Goal: Information Seeking & Learning: Learn about a topic

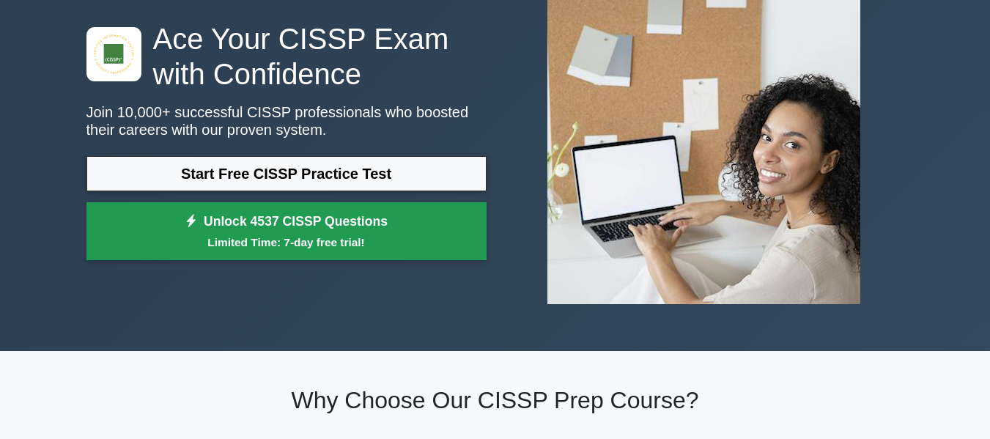
scroll to position [73, 0]
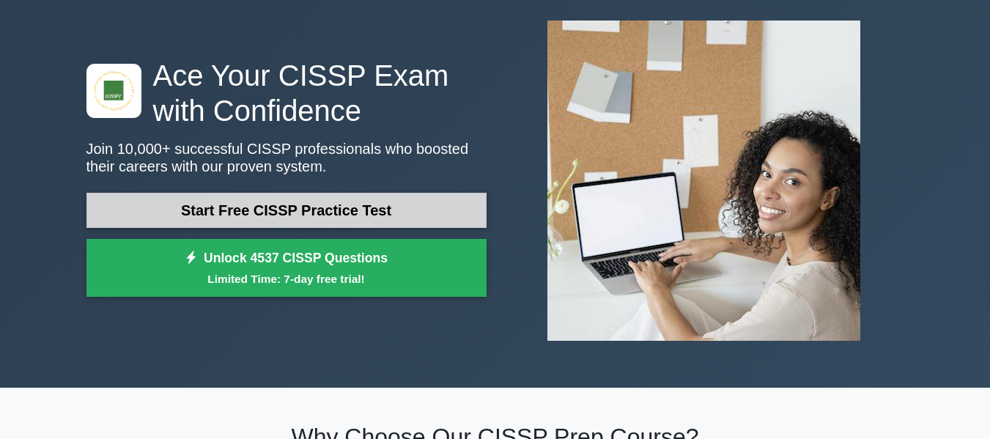
click at [416, 221] on link "Start Free CISSP Practice Test" at bounding box center [287, 210] width 400 height 35
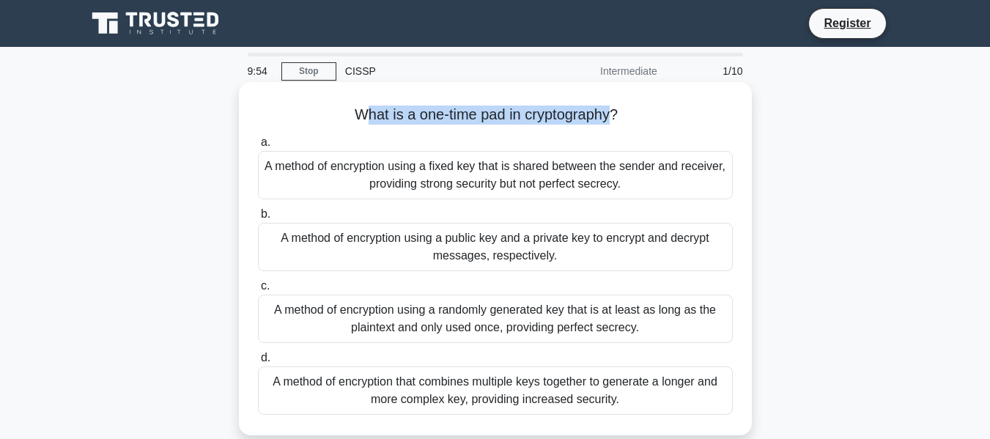
drag, startPoint x: 367, startPoint y: 116, endPoint x: 614, endPoint y: 122, distance: 247.2
click at [614, 122] on h5 "What is a one-time pad in cryptography? .spinner_0XTQ{transform-origin:center;a…" at bounding box center [496, 115] width 478 height 19
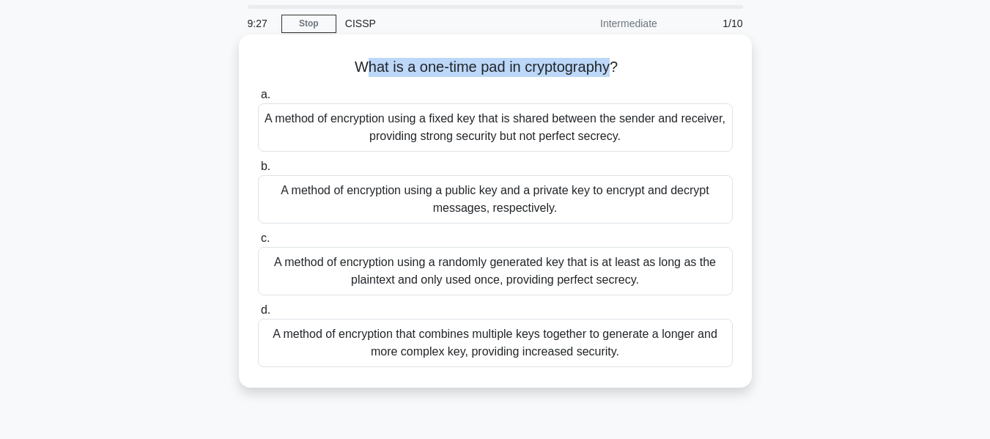
scroll to position [73, 0]
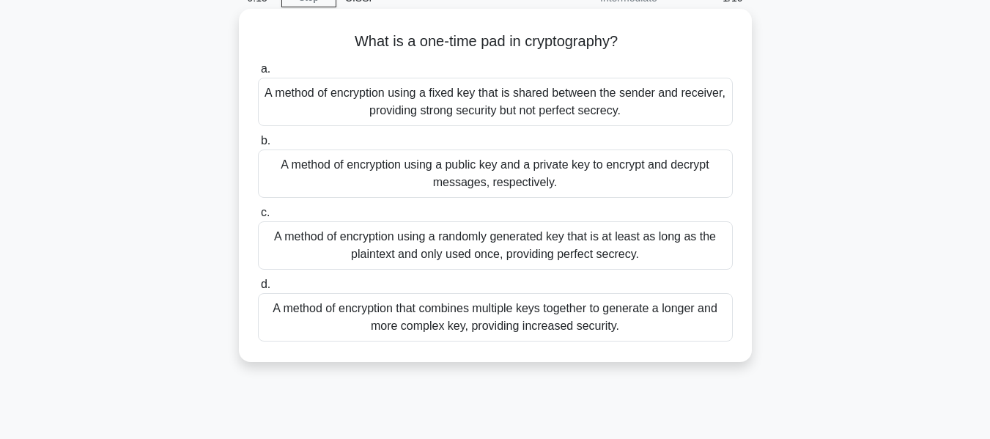
click at [465, 111] on div "A method of encryption using a fixed key that is shared between the sender and …" at bounding box center [495, 102] width 475 height 48
click at [258, 74] on input "a. A method of encryption using a fixed key that is shared between the sender a…" at bounding box center [258, 70] width 0 height 10
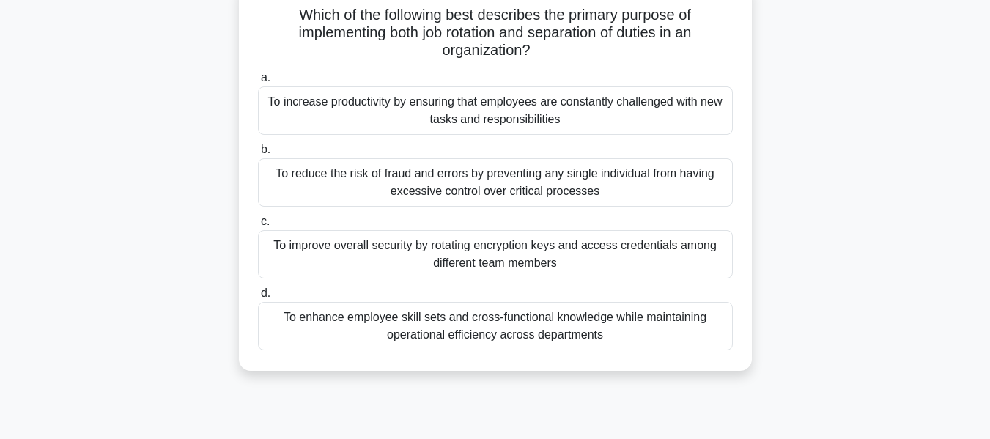
scroll to position [147, 0]
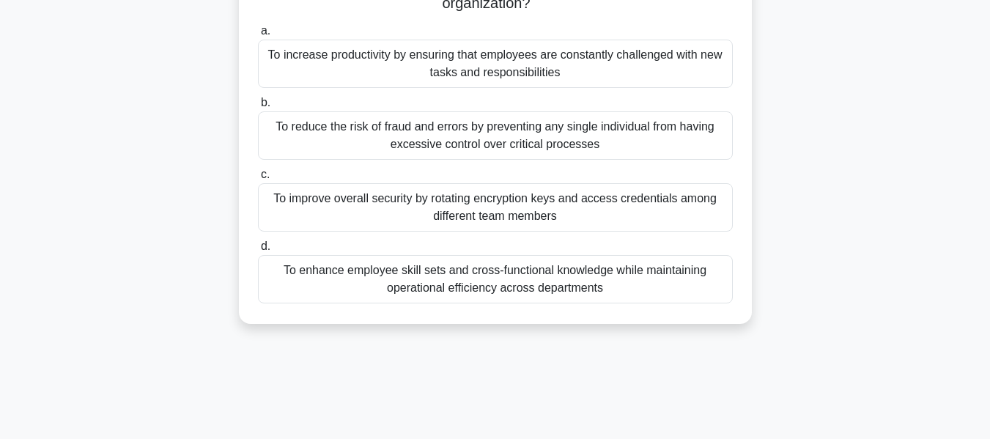
click at [526, 158] on div "To reduce the risk of fraud and errors by preventing any single individual from…" at bounding box center [495, 135] width 475 height 48
click at [258, 108] on input "b. To reduce the risk of fraud and errors by preventing any single individual f…" at bounding box center [258, 103] width 0 height 10
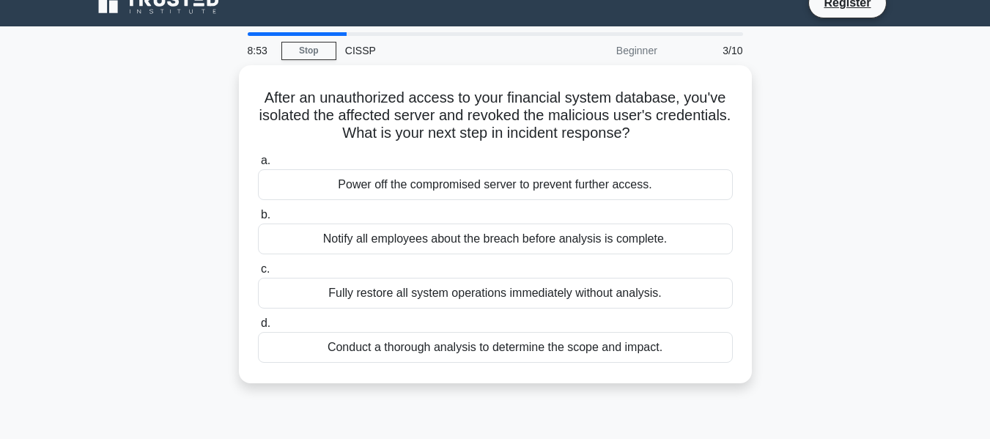
scroll to position [0, 0]
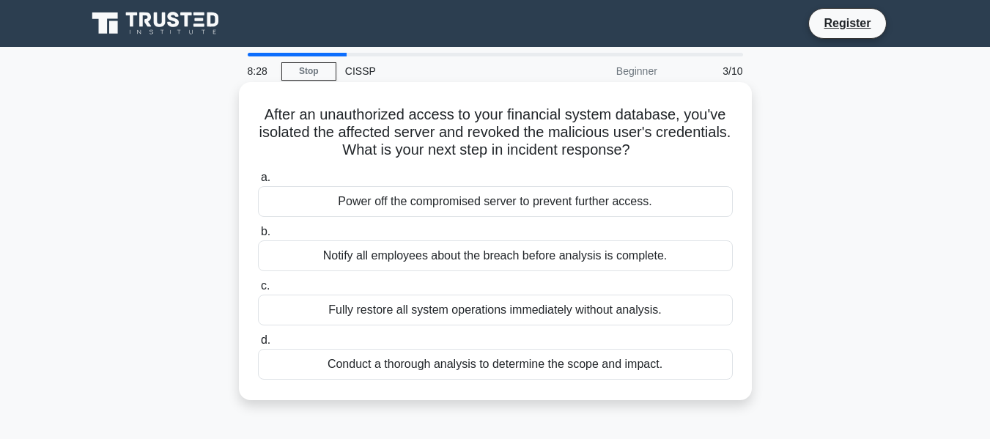
click at [566, 368] on div "Conduct a thorough analysis to determine the scope and impact." at bounding box center [495, 364] width 475 height 31
click at [258, 345] on input "d. Conduct a thorough analysis to determine the scope and impact." at bounding box center [258, 341] width 0 height 10
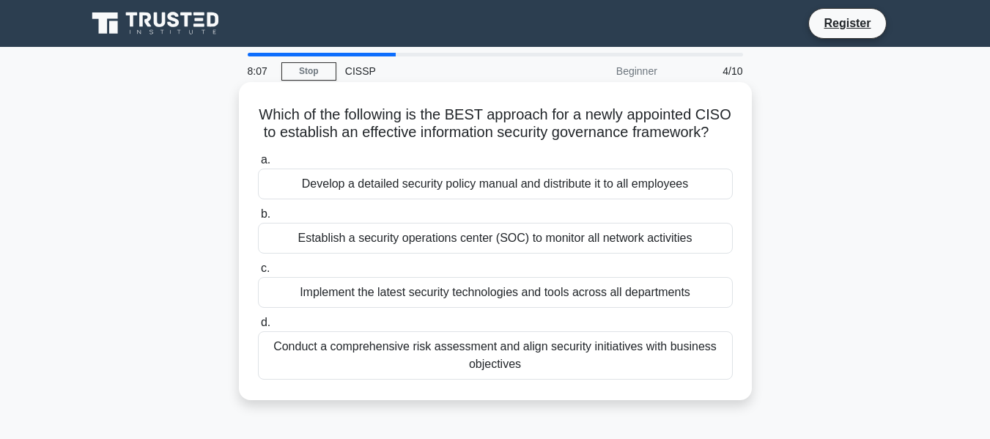
click at [518, 371] on div "Conduct a comprehensive risk assessment and align security initiatives with bus…" at bounding box center [495, 355] width 475 height 48
click at [258, 328] on input "d. Conduct a comprehensive risk assessment and align security initiatives with …" at bounding box center [258, 323] width 0 height 10
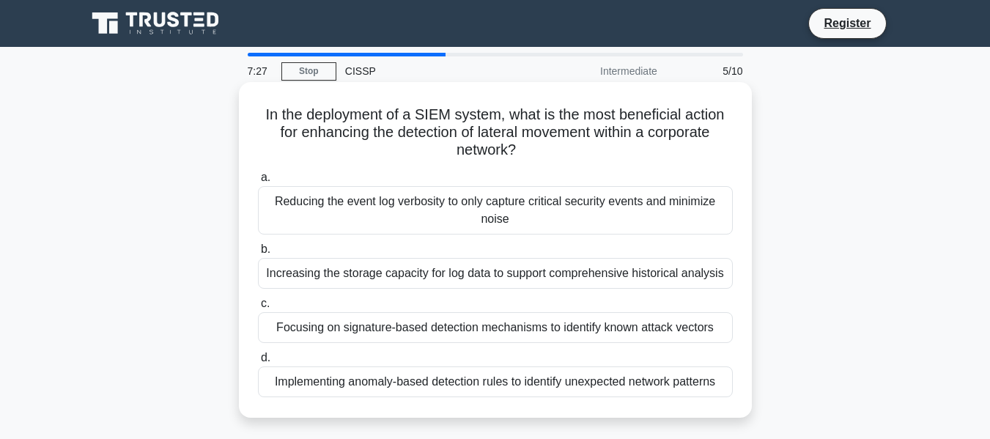
click at [588, 382] on div "Implementing anomaly-based detection rules to identify unexpected network patte…" at bounding box center [495, 382] width 475 height 31
click at [258, 363] on input "d. Implementing anomaly-based detection rules to identify unexpected network pa…" at bounding box center [258, 358] width 0 height 10
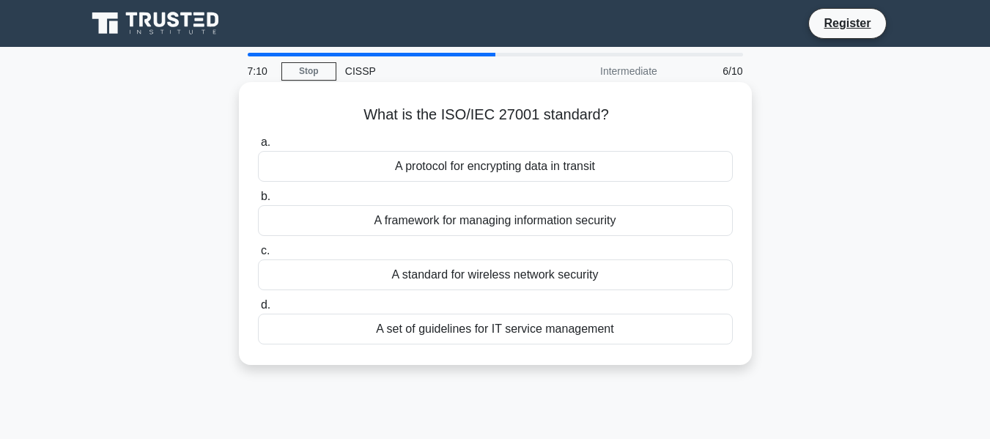
click at [529, 224] on div "A framework for managing information security" at bounding box center [495, 220] width 475 height 31
click at [258, 202] on input "b. A framework for managing information security" at bounding box center [258, 197] width 0 height 10
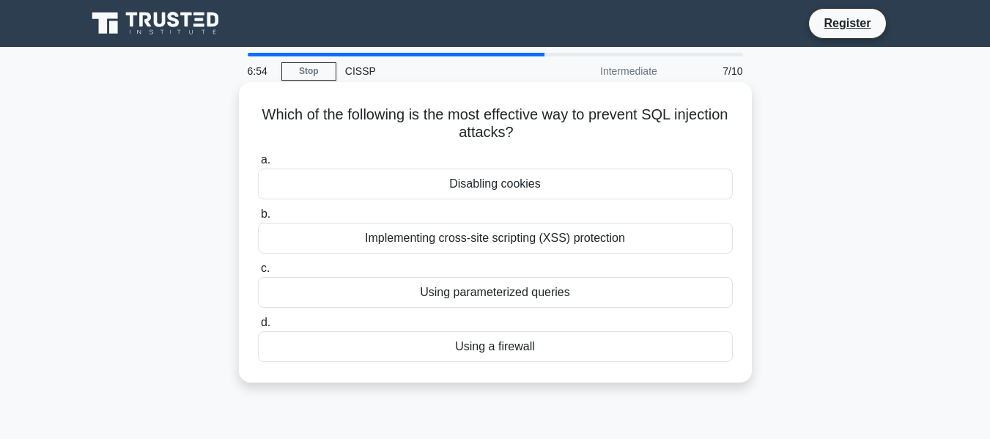
click at [498, 353] on div "Using a firewall" at bounding box center [495, 346] width 475 height 31
click at [258, 328] on input "d. Using a firewall" at bounding box center [258, 323] width 0 height 10
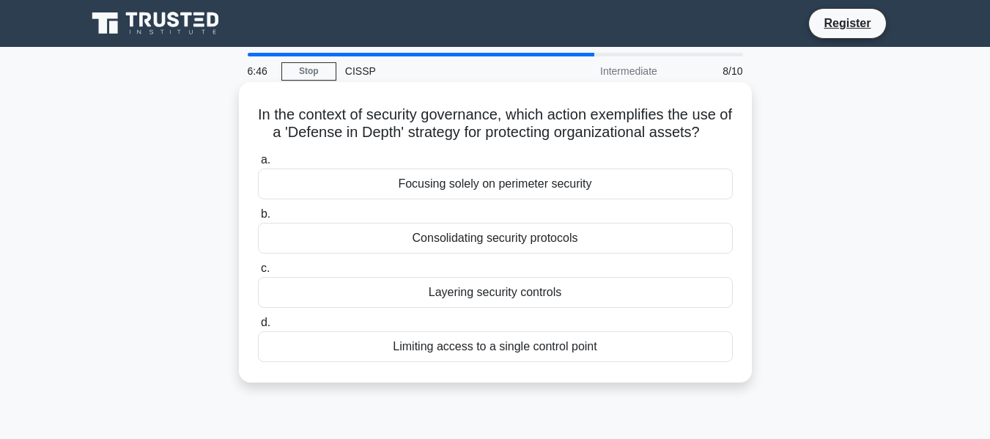
drag, startPoint x: 524, startPoint y: 108, endPoint x: 717, endPoint y: 131, distance: 194.2
click at [717, 131] on h5 "In the context of security governance, which action exemplifies the use of a 'D…" at bounding box center [496, 124] width 478 height 37
click at [402, 132] on h5 "In the context of security governance, which action exemplifies the use of a 'D…" at bounding box center [496, 124] width 478 height 37
click at [541, 302] on div "Layering security controls" at bounding box center [495, 292] width 475 height 31
click at [258, 273] on input "c. Layering security controls" at bounding box center [258, 269] width 0 height 10
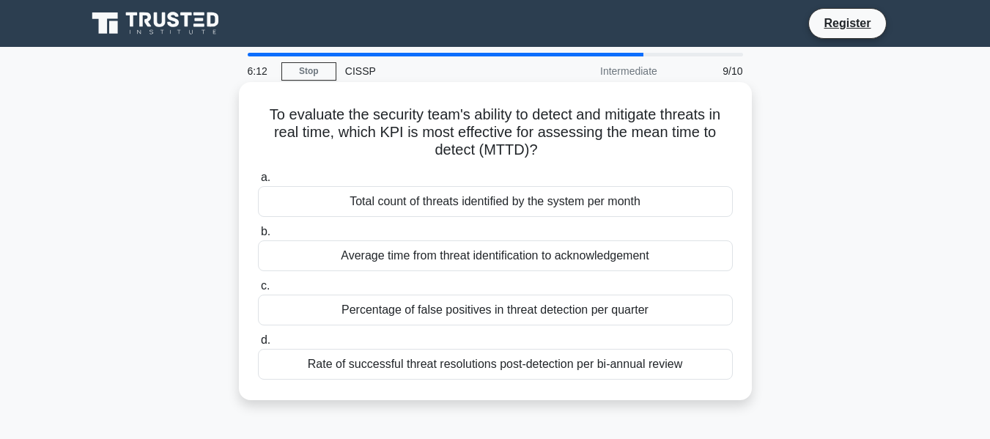
drag, startPoint x: 337, startPoint y: 117, endPoint x: 684, endPoint y: 150, distance: 349.1
click at [684, 150] on h5 "To evaluate the security team's ability to detect and mitigate threats in real …" at bounding box center [496, 133] width 478 height 54
click at [578, 367] on div "Rate of successful threat resolutions post-detection per bi-annual review" at bounding box center [495, 364] width 475 height 31
click at [258, 345] on input "d. Rate of successful threat resolutions post-detection per bi-annual review" at bounding box center [258, 341] width 0 height 10
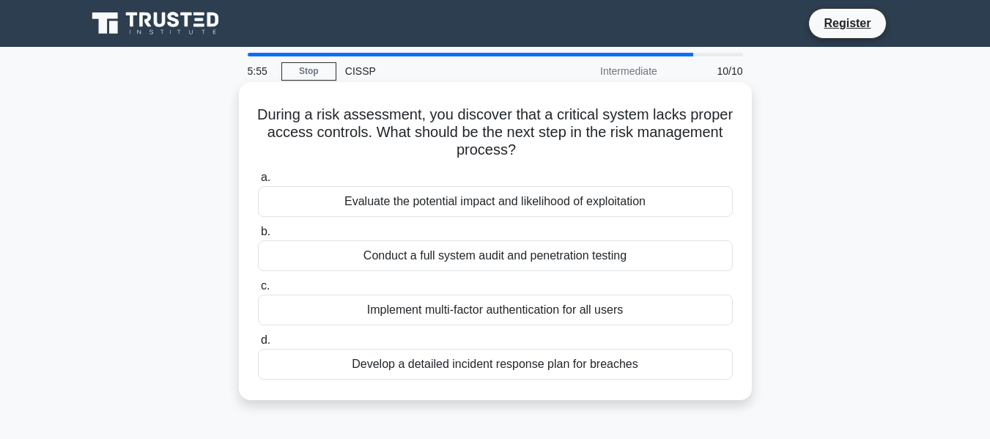
drag, startPoint x: 452, startPoint y: 114, endPoint x: 677, endPoint y: 153, distance: 228.4
click at [677, 153] on h5 "During a risk assessment, you discover that a critical system lacks proper acce…" at bounding box center [496, 133] width 478 height 54
drag, startPoint x: 435, startPoint y: 196, endPoint x: 658, endPoint y: 207, distance: 222.4
click at [658, 207] on div "Evaluate the potential impact and likelihood of exploitation" at bounding box center [495, 201] width 475 height 31
drag, startPoint x: 410, startPoint y: 262, endPoint x: 639, endPoint y: 271, distance: 229.6
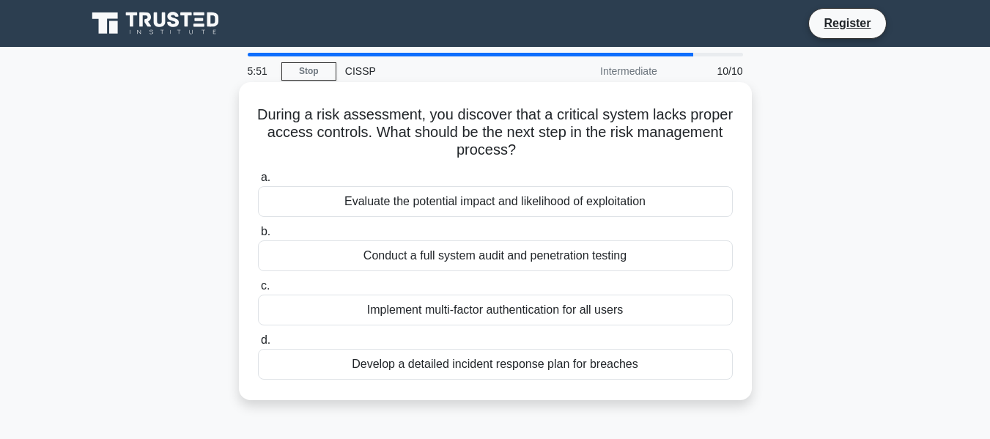
click at [639, 271] on div "Conduct a full system audit and penetration testing" at bounding box center [495, 255] width 475 height 31
click at [644, 255] on div "Conduct a full system audit and penetration testing" at bounding box center [495, 255] width 475 height 31
click at [258, 237] on input "b. Conduct a full system audit and penetration testing" at bounding box center [258, 232] width 0 height 10
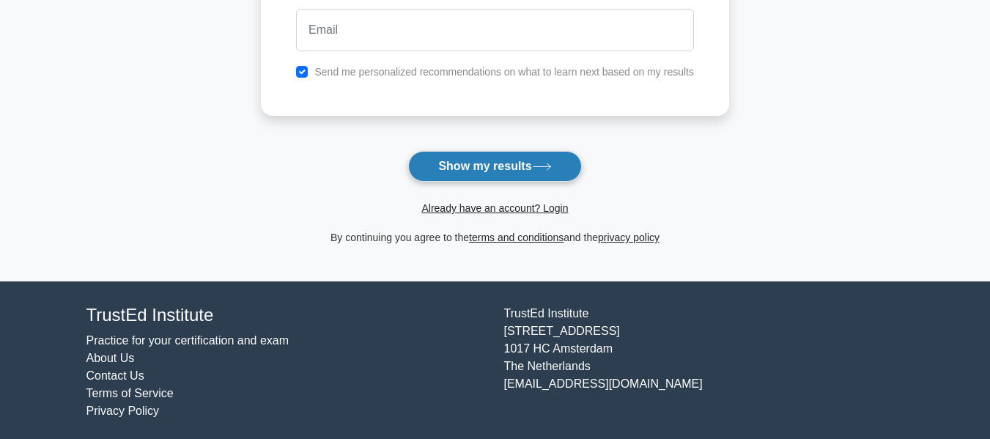
click at [535, 160] on button "Show my results" at bounding box center [494, 166] width 173 height 31
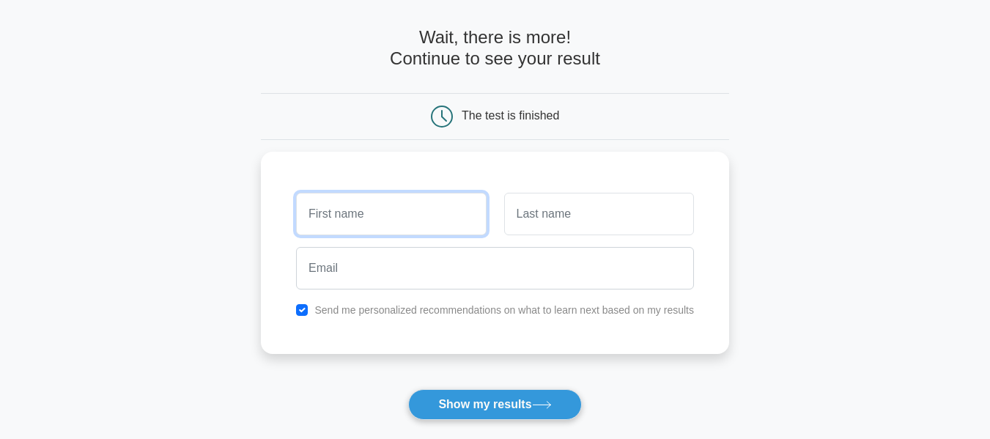
scroll to position [50, 0]
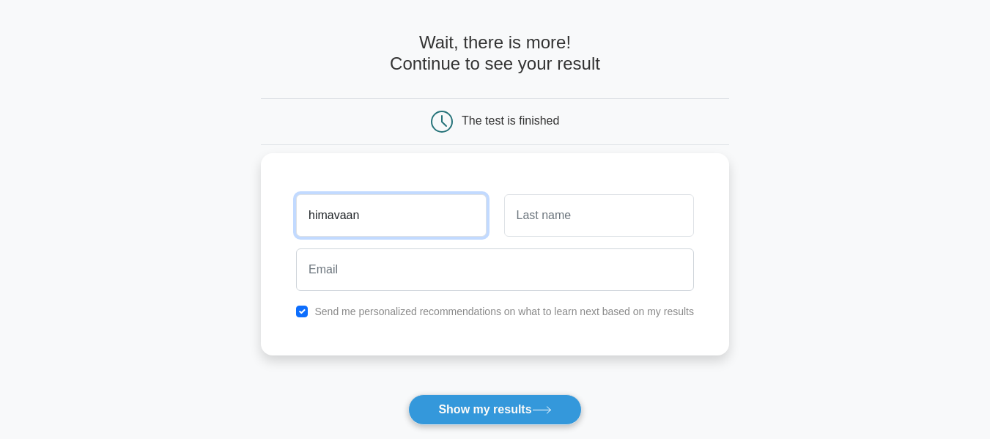
type input "himavaan"
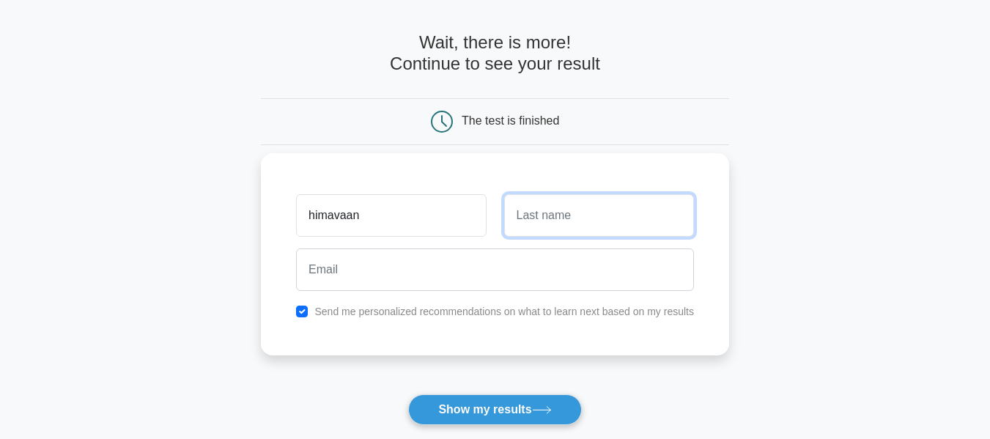
click at [561, 212] on input "text" at bounding box center [599, 215] width 190 height 43
type input "thiagarajan"
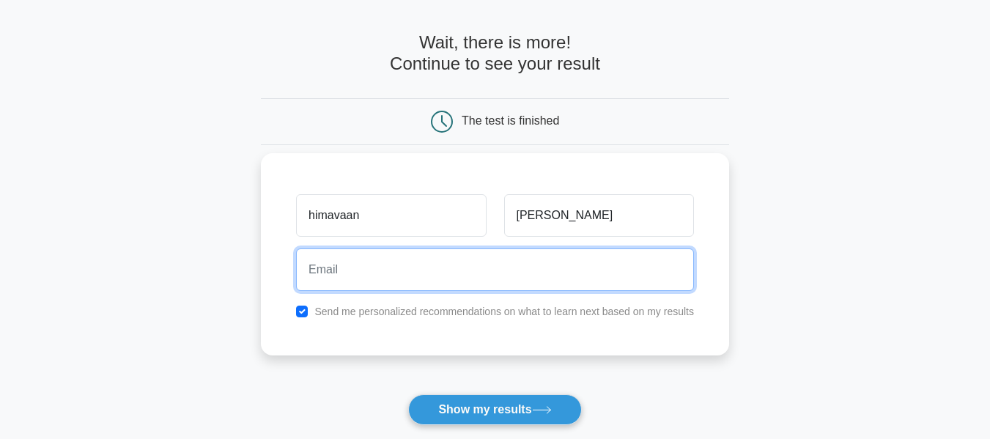
click at [534, 256] on input "email" at bounding box center [495, 270] width 398 height 43
drag, startPoint x: 411, startPoint y: 265, endPoint x: 369, endPoint y: 273, distance: 42.4
click at [369, 273] on input "himavaan@hotmail.com" at bounding box center [495, 270] width 398 height 43
type input "himavaan@yahoo.com"
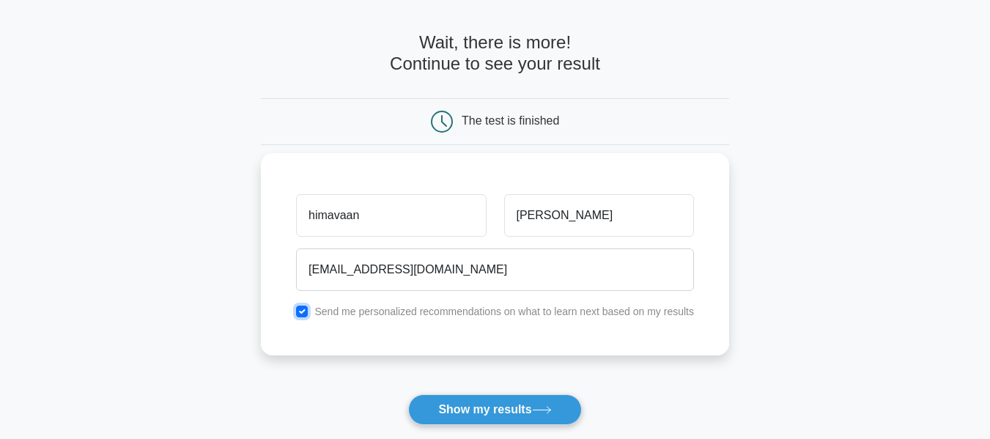
click at [301, 311] on input "checkbox" at bounding box center [302, 312] width 12 height 12
checkbox input "false"
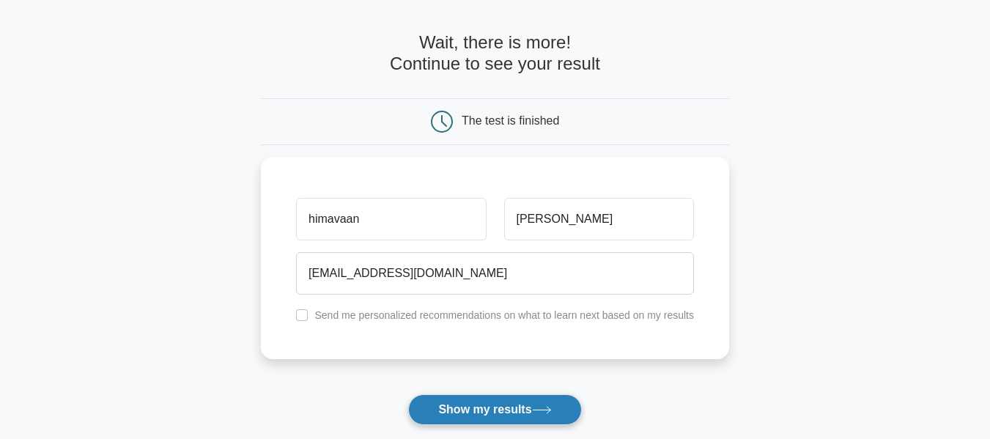
click at [510, 418] on button "Show my results" at bounding box center [494, 409] width 173 height 31
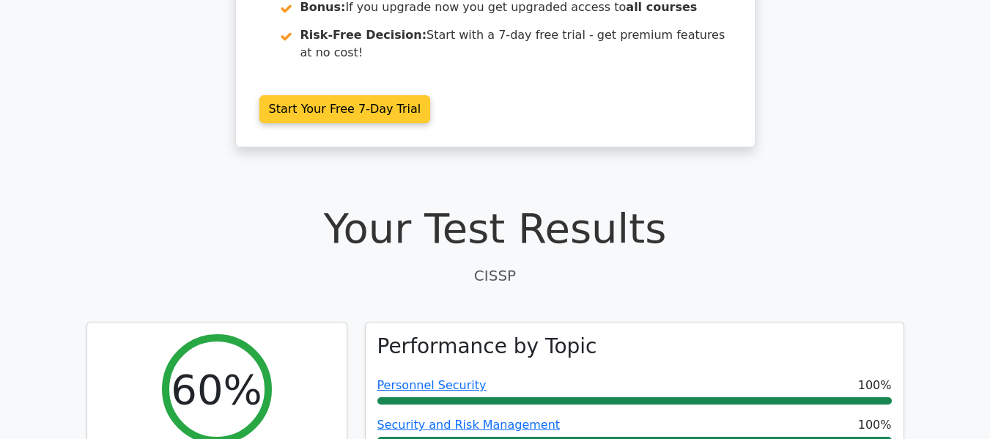
scroll to position [513, 0]
